Goal: Task Accomplishment & Management: Manage account settings

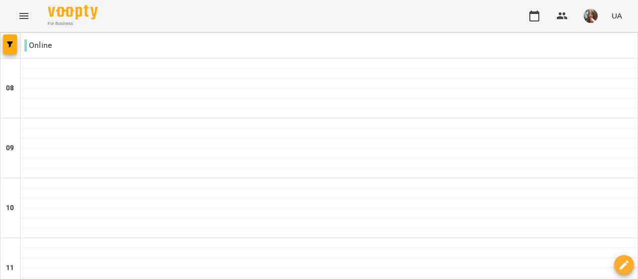
scroll to position [543, 0]
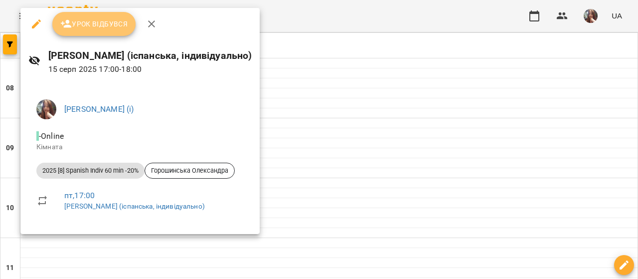
click at [112, 28] on span "Урок відбувся" at bounding box center [94, 24] width 68 height 12
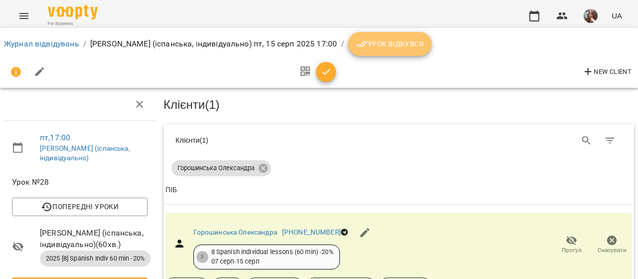
click at [386, 42] on span "Урок відбувся" at bounding box center [390, 44] width 68 height 12
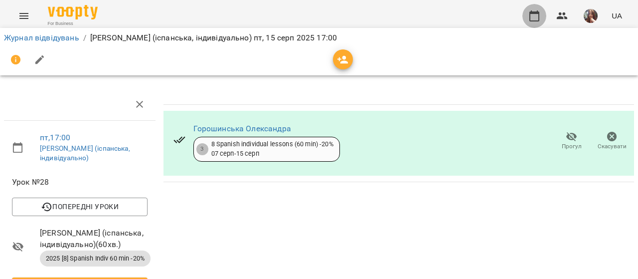
click at [534, 13] on icon "button" at bounding box center [534, 15] width 10 height 11
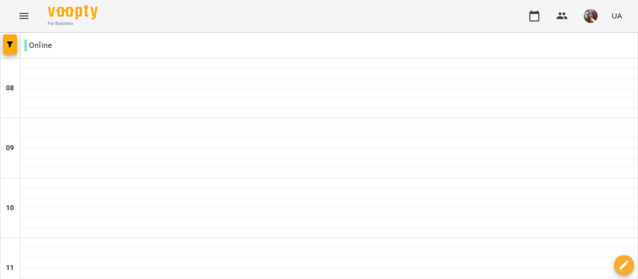
scroll to position [548, 0]
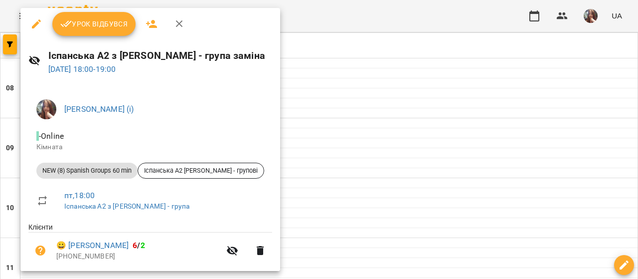
click at [86, 29] on span "Урок відбувся" at bounding box center [94, 24] width 68 height 12
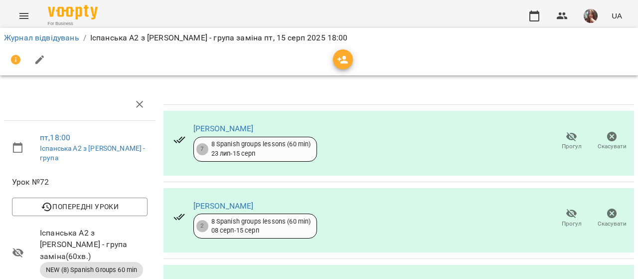
scroll to position [100, 0]
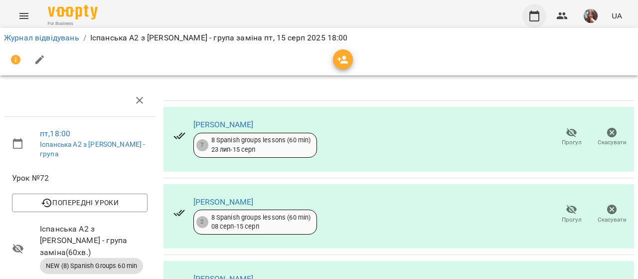
click at [531, 15] on icon "button" at bounding box center [534, 16] width 12 height 12
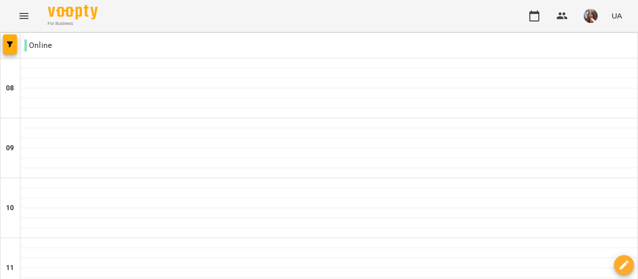
scroll to position [548, 0]
